Goal: Find specific page/section: Find specific page/section

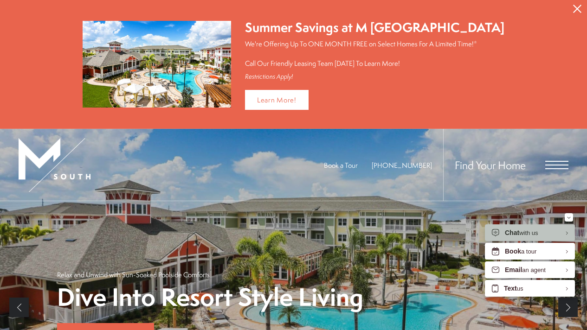
click at [551, 162] on span "Open Menu" at bounding box center [556, 165] width 23 height 8
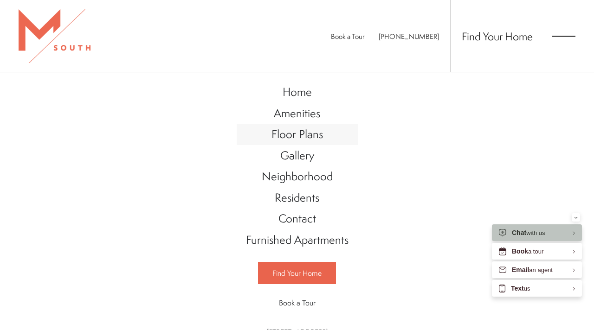
click at [301, 136] on span "Floor Plans" at bounding box center [296, 134] width 51 height 16
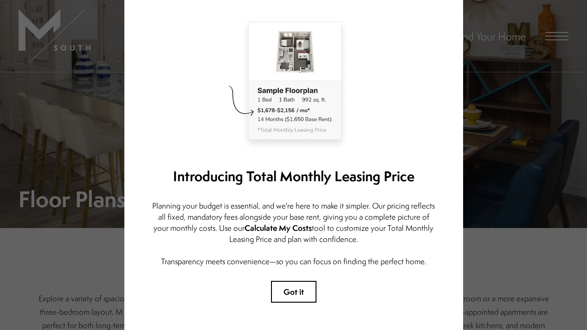
scroll to position [54, 0]
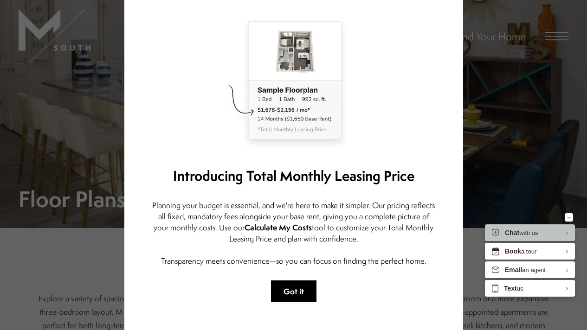
click at [281, 289] on button "Got it" at bounding box center [293, 292] width 45 height 22
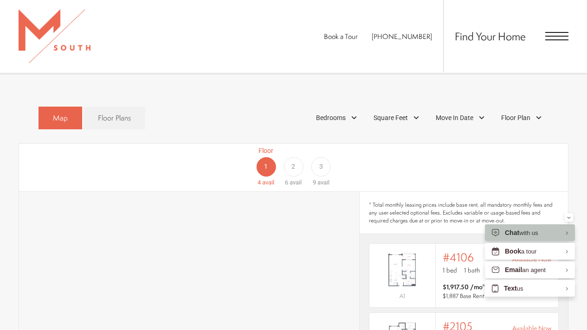
scroll to position [442, 0]
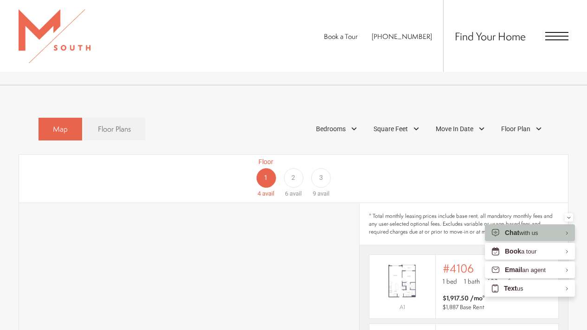
click at [356, 121] on div "Bedrooms" at bounding box center [337, 129] width 53 height 16
click at [320, 166] on span "2 Bedroom" at bounding box center [320, 171] width 46 height 10
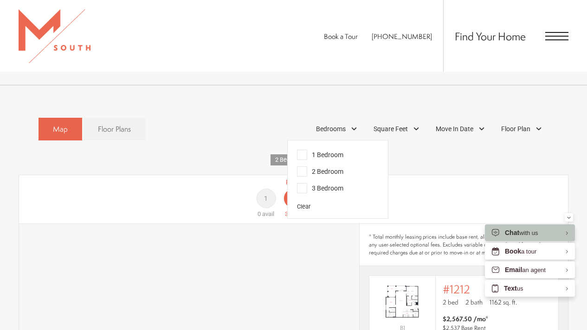
click at [404, 175] on div "Floor 1 0 avail Floor 2 3 avail Floor 3 4 avail" at bounding box center [294, 199] width 550 height 49
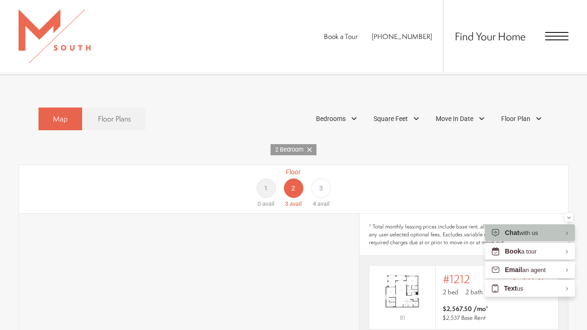
scroll to position [443, 0]
